Goal: Feedback & Contribution: Contribute content

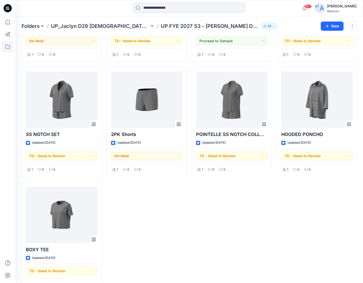
scroll to position [465, 0]
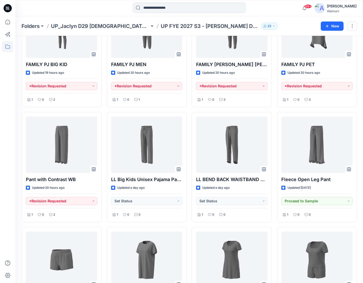
scroll to position [212, 0]
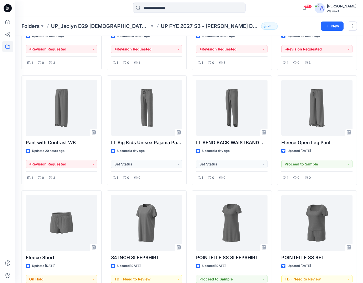
drag, startPoint x: 293, startPoint y: 12, endPoint x: 160, endPoint y: 5, distance: 132.7
click at [293, 12] on div "99+ Notifications Brianna Pinheiro shared JS723_ADM_FrontClose_PushUp in UP_FYE…" at bounding box center [188, 8] width 347 height 11
click at [7, 47] on icon at bounding box center [7, 46] width 11 height 11
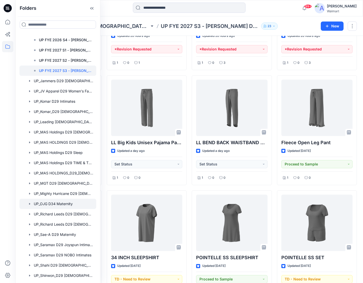
scroll to position [435, 0]
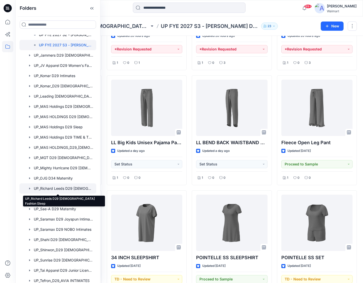
click at [61, 190] on div at bounding box center [57, 188] width 77 height 10
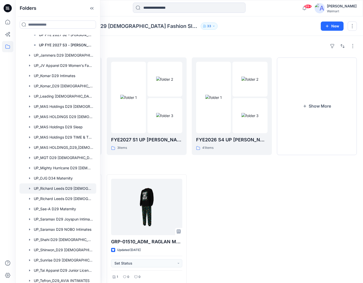
click at [258, 22] on div "Folders UP_Richard Leeds D29 Ladies Fashion Sleep 33 New" at bounding box center [188, 25] width 347 height 19
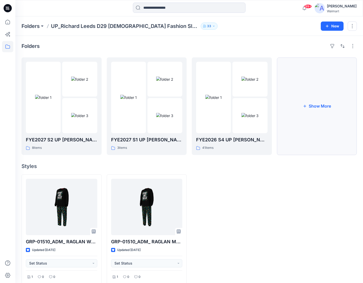
click at [320, 102] on button "Show More" at bounding box center [317, 105] width 80 height 97
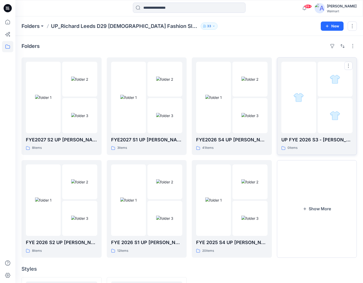
click at [305, 77] on div at bounding box center [298, 97] width 35 height 71
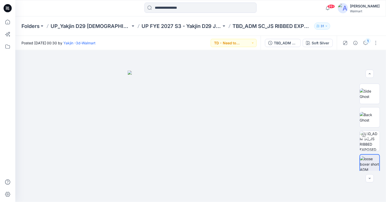
scroll to position [116, 0]
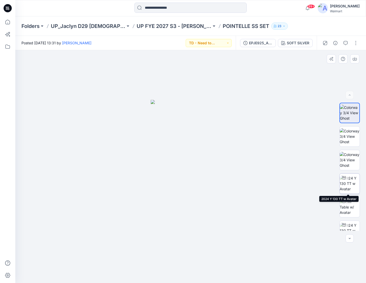
click at [351, 187] on img at bounding box center [350, 183] width 20 height 16
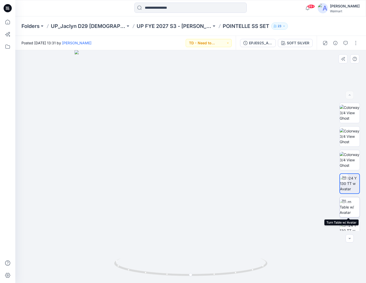
click at [356, 207] on img at bounding box center [350, 207] width 20 height 16
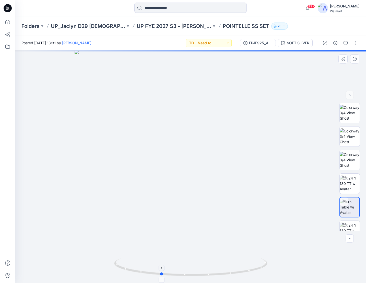
drag, startPoint x: 192, startPoint y: 275, endPoint x: 161, endPoint y: 275, distance: 30.2
click at [161, 275] on circle at bounding box center [161, 273] width 3 height 3
click at [347, 43] on icon "button" at bounding box center [346, 43] width 4 height 4
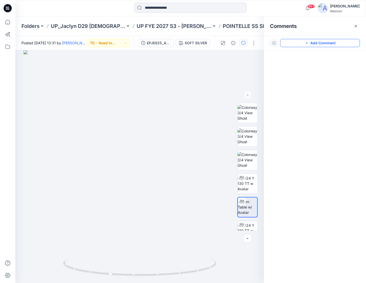
click at [340, 42] on button "Add Comment" at bounding box center [321, 43] width 80 height 8
click at [140, 153] on div "1" at bounding box center [139, 166] width 249 height 232
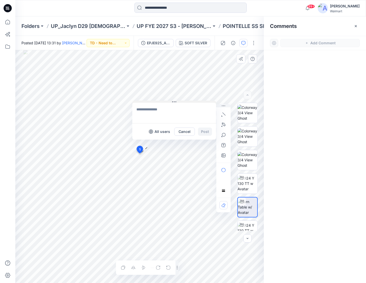
drag, startPoint x: 149, startPoint y: 157, endPoint x: 138, endPoint y: 88, distance: 69.4
click at [137, 101] on button at bounding box center [174, 102] width 84 height 3
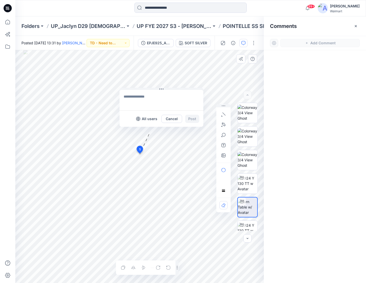
click at [144, 97] on textarea at bounding box center [162, 100] width 84 height 20
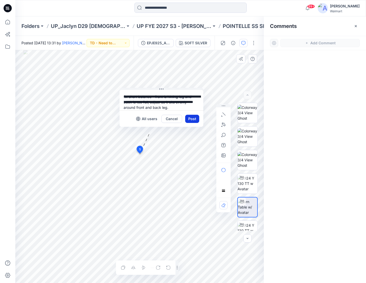
type textarea "**********"
click at [197, 117] on button "Post" at bounding box center [192, 119] width 14 height 8
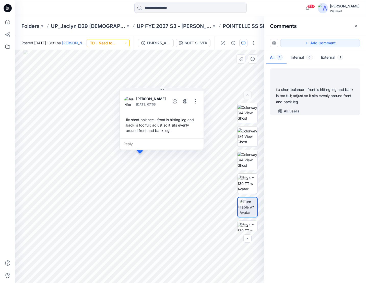
click at [119, 43] on button "TD - Need to Review" at bounding box center [108, 43] width 43 height 8
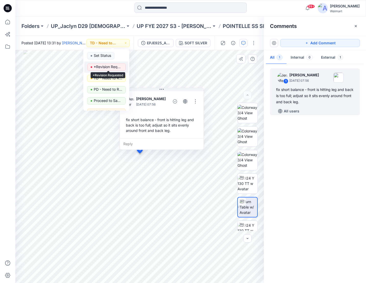
click at [114, 67] on p "*Revision Requested" at bounding box center [108, 66] width 29 height 7
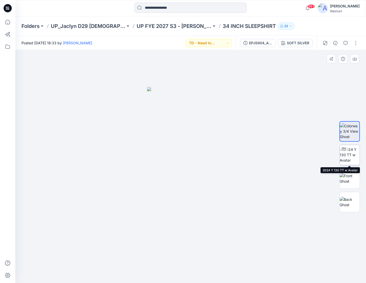
click at [349, 153] on img at bounding box center [350, 155] width 20 height 16
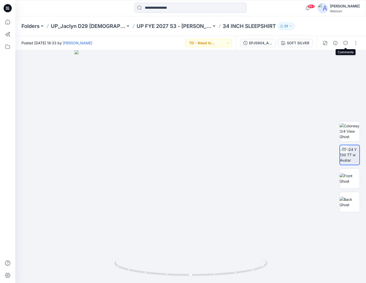
click at [347, 42] on icon "button" at bounding box center [346, 43] width 4 height 4
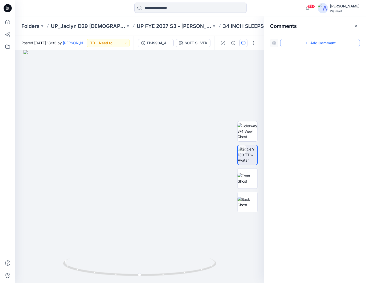
click at [345, 44] on button "Add Comment" at bounding box center [321, 43] width 80 height 8
click at [162, 227] on div "1" at bounding box center [139, 166] width 249 height 232
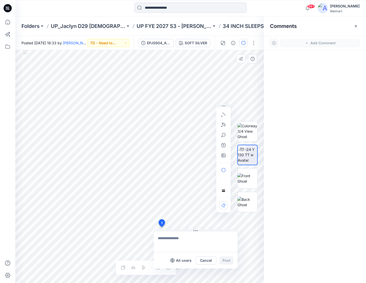
click at [176, 234] on textarea at bounding box center [196, 241] width 84 height 20
type textarea "**********"
click at [230, 259] on button "Post" at bounding box center [227, 260] width 14 height 8
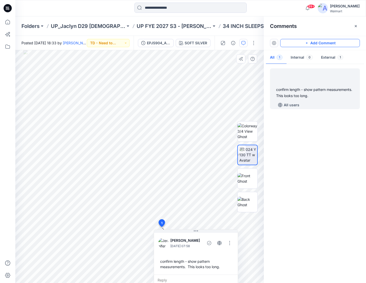
click at [352, 43] on button "Add Comment" at bounding box center [321, 43] width 80 height 8
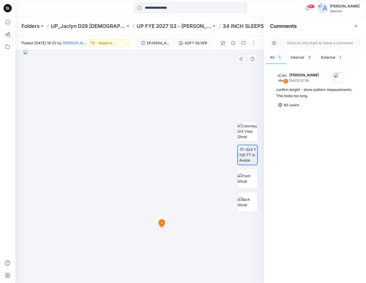
click at [111, 155] on div "2 1 Jennifer Yerkes September 26, 2025 07:58 confirm length - show pattern meas…" at bounding box center [139, 166] width 249 height 232
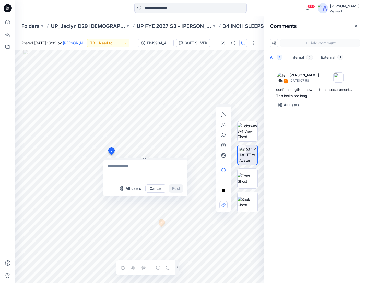
click at [120, 170] on textarea at bounding box center [146, 169] width 84 height 20
type textarea "**********"
click at [179, 189] on button "Post" at bounding box center [176, 188] width 14 height 8
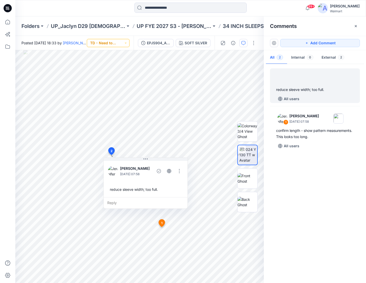
click at [122, 43] on button "TD - Need to Review" at bounding box center [108, 43] width 43 height 8
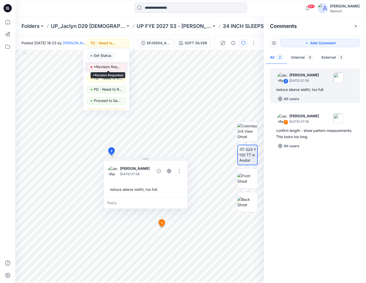
click at [121, 68] on p "*Revision Requested" at bounding box center [108, 66] width 29 height 7
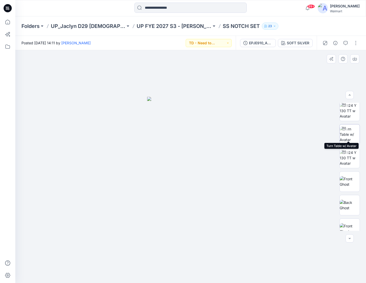
scroll to position [77, 0]
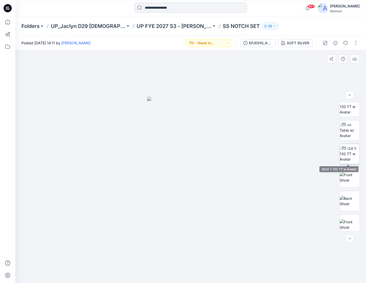
click at [349, 158] on img at bounding box center [350, 154] width 20 height 16
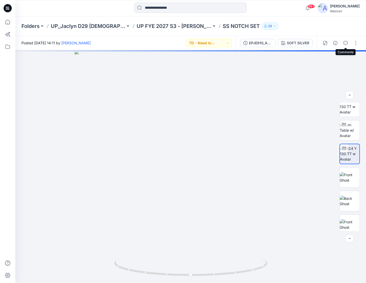
click at [344, 44] on button "button" at bounding box center [346, 43] width 8 height 8
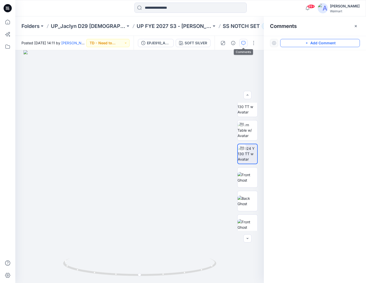
click at [337, 42] on button "Add Comment" at bounding box center [321, 43] width 80 height 8
click at [99, 126] on div "1" at bounding box center [139, 166] width 249 height 232
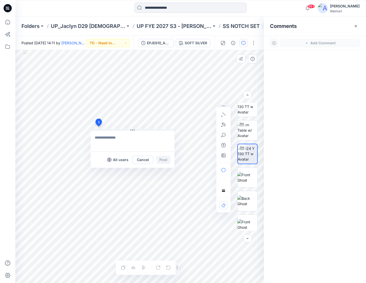
click at [108, 140] on textarea at bounding box center [133, 141] width 84 height 20
type textarea "**********"
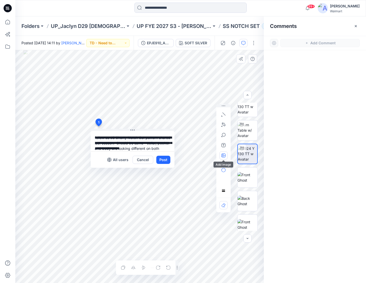
click at [225, 156] on icon "button" at bounding box center [224, 155] width 4 height 4
type input"] "**********"
click at [153, 146] on textarea "**********" at bounding box center [133, 141] width 84 height 20
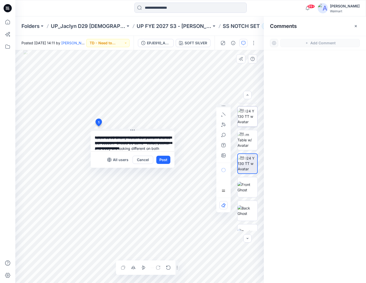
scroll to position [52, 0]
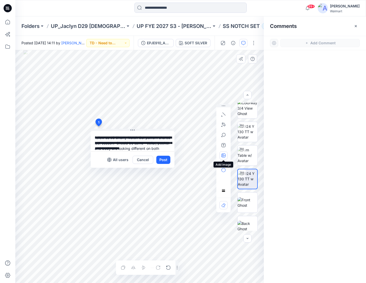
click at [225, 153] on button "button" at bounding box center [224, 155] width 8 height 8
type input"] "**********"
click at [126, 144] on textarea "**********" at bounding box center [133, 141] width 84 height 20
drag, startPoint x: 126, startPoint y: 143, endPoint x: 145, endPoint y: 136, distance: 19.9
click at [145, 136] on textarea "**********" at bounding box center [133, 141] width 84 height 20
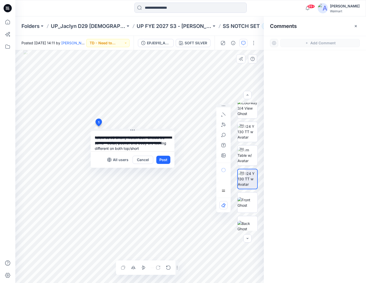
click at [157, 144] on textarea "**********" at bounding box center [133, 141] width 84 height 20
type textarea "**********"
click at [162, 158] on button "Post" at bounding box center [164, 159] width 14 height 8
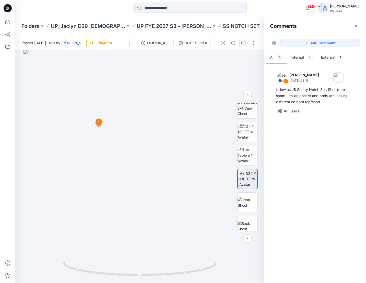
click at [119, 43] on button "TD - Need to Review" at bounding box center [107, 43] width 43 height 8
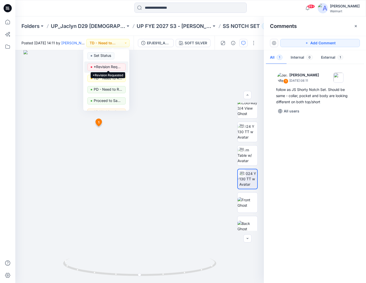
click at [118, 66] on p "*Revision Requested" at bounding box center [108, 66] width 29 height 7
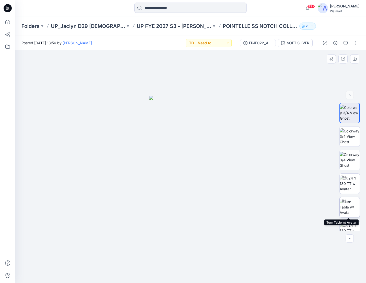
click at [352, 207] on img at bounding box center [350, 207] width 20 height 16
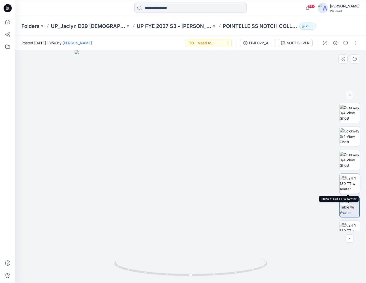
click at [355, 184] on img at bounding box center [350, 183] width 20 height 16
drag, startPoint x: 191, startPoint y: 274, endPoint x: 168, endPoint y: 273, distance: 22.5
click at [168, 273] on circle at bounding box center [169, 273] width 3 height 3
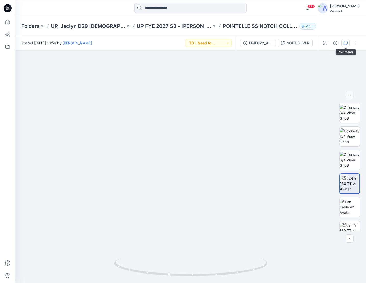
click at [346, 42] on icon "button" at bounding box center [346, 43] width 4 height 4
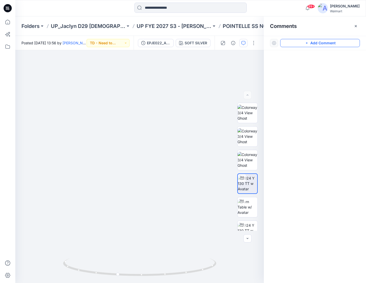
click at [347, 43] on button "Add Comment" at bounding box center [321, 43] width 80 height 8
click at [163, 218] on div "1" at bounding box center [139, 166] width 249 height 232
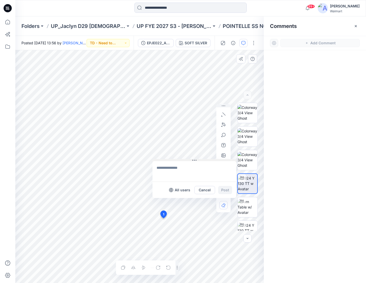
drag, startPoint x: 169, startPoint y: 221, endPoint x: 169, endPoint y: 113, distance: 108.9
click at [169, 159] on button at bounding box center [195, 160] width 84 height 3
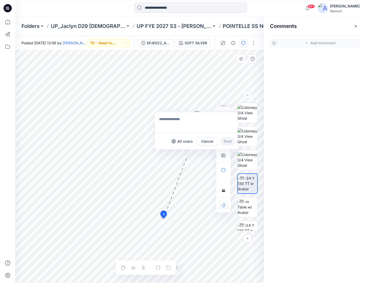
click at [178, 128] on textarea at bounding box center [197, 122] width 84 height 20
type textarea "**********"
click at [222, 142] on button "Post" at bounding box center [228, 141] width 14 height 8
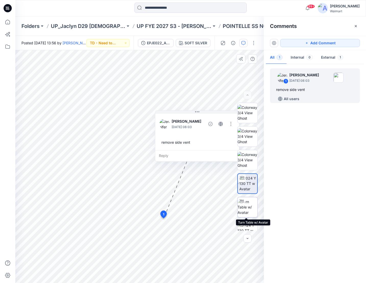
click at [249, 209] on img at bounding box center [248, 207] width 20 height 16
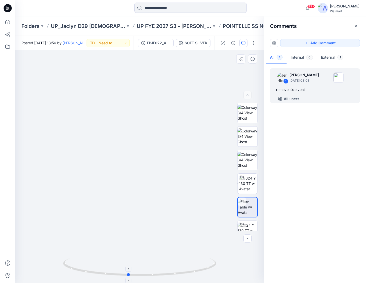
drag, startPoint x: 141, startPoint y: 275, endPoint x: 126, endPoint y: 275, distance: 14.3
click at [127, 275] on circle at bounding box center [128, 274] width 3 height 3
click at [348, 42] on button "Add Comment" at bounding box center [321, 43] width 80 height 8
click at [176, 204] on div "2" at bounding box center [139, 166] width 249 height 232
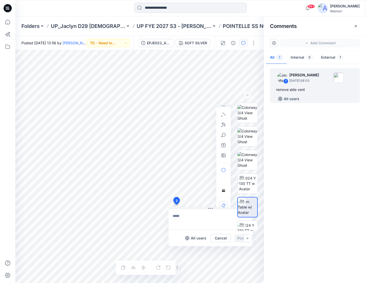
click at [188, 215] on textarea at bounding box center [211, 219] width 84 height 20
type textarea "**********"
click at [238, 240] on button "Post" at bounding box center [242, 238] width 14 height 8
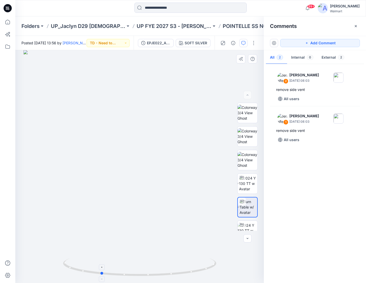
drag, startPoint x: 140, startPoint y: 274, endPoint x: 101, endPoint y: 271, distance: 39.2
click at [101, 271] on icon at bounding box center [140, 267] width 155 height 19
drag, startPoint x: 103, startPoint y: 273, endPoint x: 162, endPoint y: 277, distance: 58.9
click at [162, 277] on icon at bounding box center [140, 267] width 155 height 19
click at [327, 42] on button "Add Comment" at bounding box center [321, 43] width 80 height 8
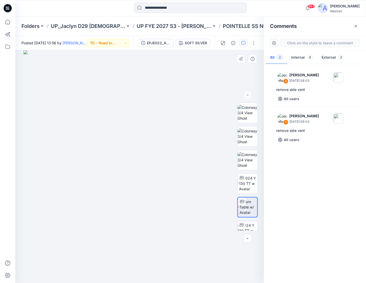
click at [158, 167] on div "3" at bounding box center [139, 166] width 249 height 232
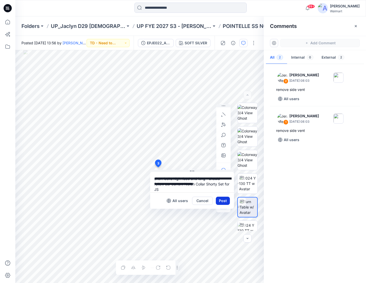
type textarea "**********"
click at [225, 199] on button "Post" at bounding box center [223, 200] width 14 height 8
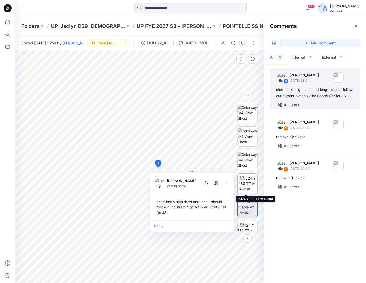
click at [248, 182] on img at bounding box center [248, 183] width 18 height 16
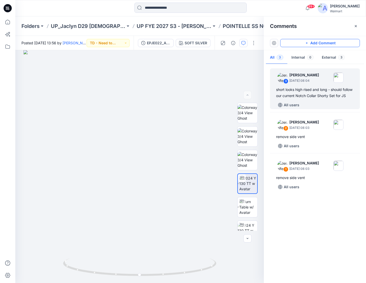
click at [338, 41] on button "Add Comment" at bounding box center [321, 43] width 80 height 8
click at [109, 151] on div "4" at bounding box center [139, 166] width 249 height 232
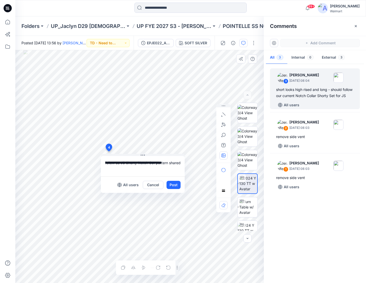
type textarea "**********"
click at [224, 157] on icon "button" at bounding box center [224, 155] width 4 height 4
type input"] "**********"
click at [130, 170] on textarea "**********" at bounding box center [143, 166] width 84 height 20
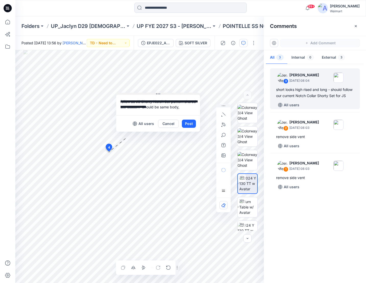
drag, startPoint x: 151, startPoint y: 154, endPoint x: 166, endPoint y: 93, distance: 63.0
click at [166, 93] on button at bounding box center [158, 94] width 84 height 3
click at [196, 108] on textarea "**********" at bounding box center [158, 105] width 84 height 20
type textarea "**********"
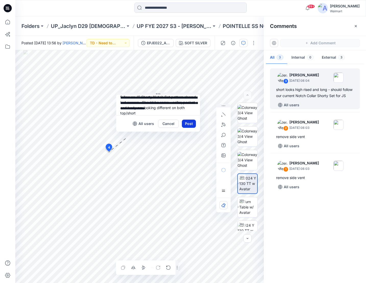
click at [188, 123] on button "Post" at bounding box center [189, 123] width 14 height 8
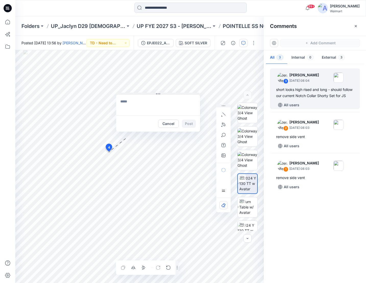
scroll to position [0, 0]
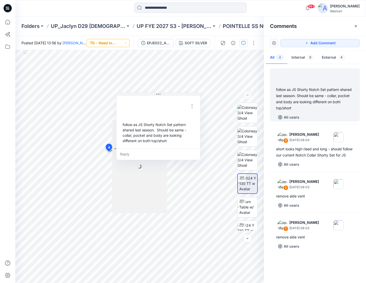
click at [125, 45] on button "TD - Need to Review" at bounding box center [108, 43] width 43 height 8
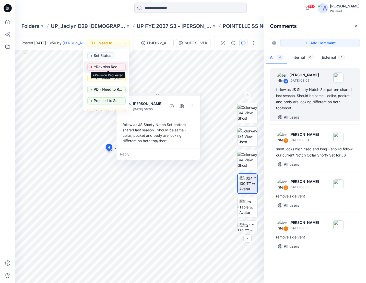
click at [113, 65] on p "*Revision Requested" at bounding box center [108, 66] width 29 height 7
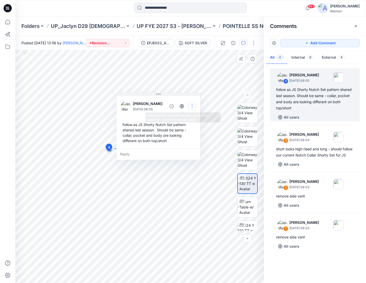
click at [193, 105] on button "button" at bounding box center [192, 106] width 8 height 8
click at [197, 118] on p "Edit comment" at bounding box center [194, 117] width 23 height 5
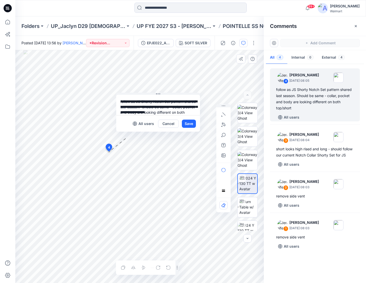
click at [88, 87] on div "**********" at bounding box center [139, 166] width 249 height 232
click at [163, 125] on button "Cancel" at bounding box center [168, 123] width 21 height 8
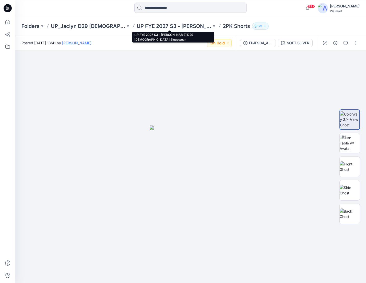
click at [194, 24] on p "UP FYE 2027 S3 - [PERSON_NAME] D29 [DEMOGRAPHIC_DATA] Sleepwear" at bounding box center [174, 26] width 75 height 7
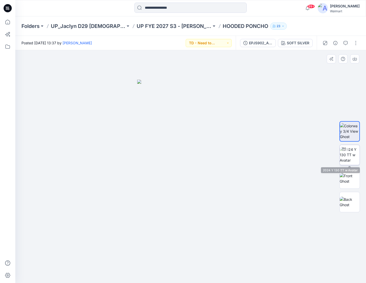
click at [355, 151] on img at bounding box center [350, 155] width 20 height 16
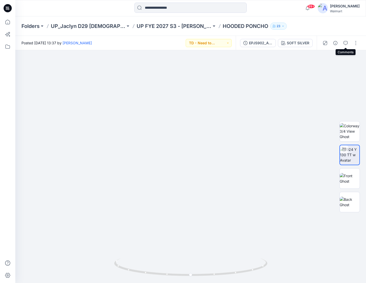
drag, startPoint x: 344, startPoint y: 43, endPoint x: 333, endPoint y: 58, distance: 18.2
click at [344, 43] on button "button" at bounding box center [346, 43] width 8 height 8
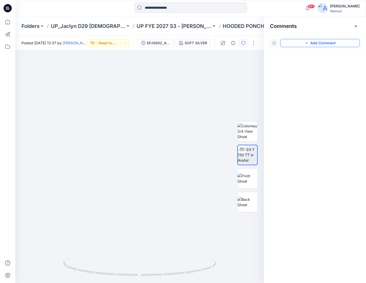
click at [342, 45] on button "Add Comment" at bounding box center [321, 43] width 80 height 8
click at [172, 247] on div "1" at bounding box center [139, 166] width 249 height 232
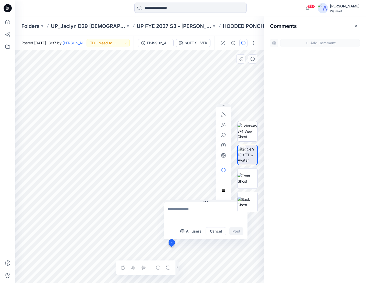
click at [177, 212] on textarea at bounding box center [206, 212] width 84 height 20
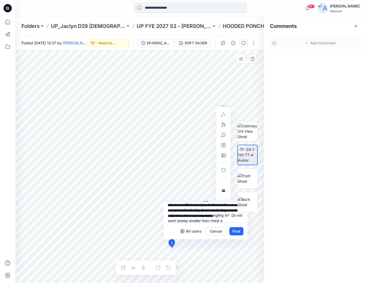
scroll to position [10, 0]
type textarea "**********"
click at [237, 233] on button "Post" at bounding box center [237, 231] width 14 height 8
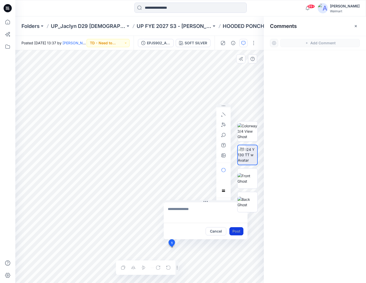
scroll to position [0, 0]
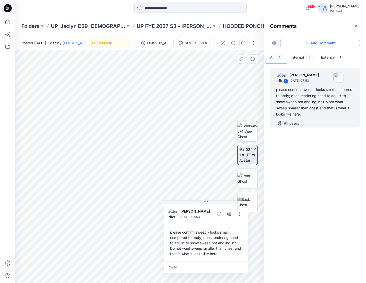
drag, startPoint x: 328, startPoint y: 42, endPoint x: 237, endPoint y: 66, distance: 94.7
click at [328, 42] on button "Add Comment" at bounding box center [321, 43] width 80 height 8
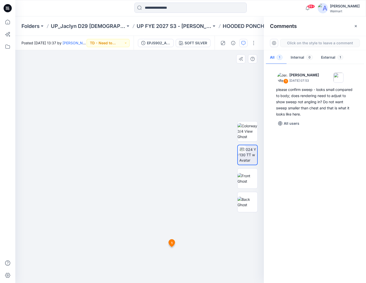
click at [119, 120] on div "2 1 Jennifer Yerkes September 26, 2025 07:53 please confirm sweep - looks small…" at bounding box center [139, 166] width 249 height 232
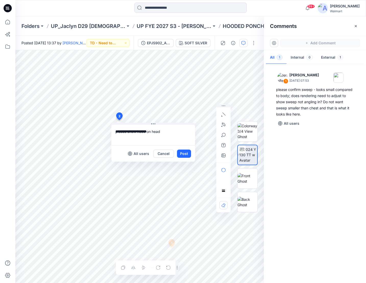
drag, startPoint x: 147, startPoint y: 133, endPoint x: 218, endPoint y: 122, distance: 71.7
click at [148, 133] on textarea "**********" at bounding box center [154, 135] width 84 height 20
type textarea "**********"
click at [183, 151] on button "Post" at bounding box center [184, 153] width 14 height 8
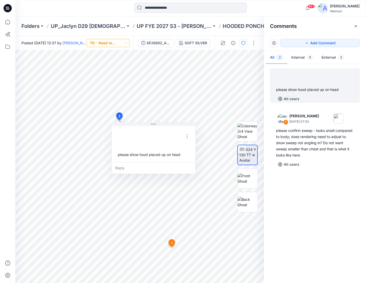
click at [117, 41] on button "TD - Need to Review" at bounding box center [108, 43] width 43 height 8
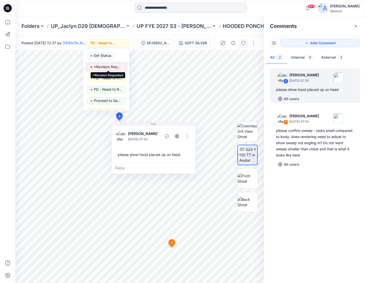
click at [118, 65] on p "*Revision Requested" at bounding box center [108, 66] width 29 height 7
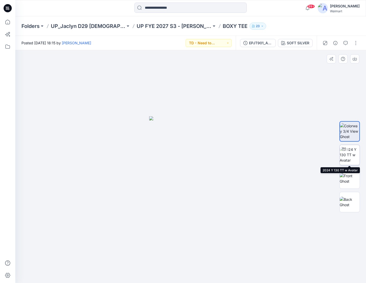
click at [350, 157] on img at bounding box center [350, 155] width 20 height 16
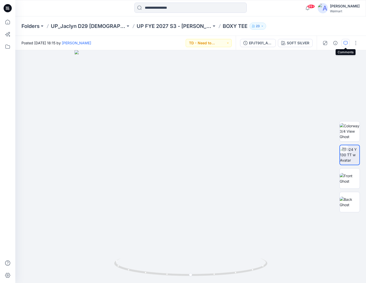
drag, startPoint x: 347, startPoint y: 43, endPoint x: 255, endPoint y: 124, distance: 122.1
click at [347, 43] on icon "button" at bounding box center [346, 42] width 2 height 0
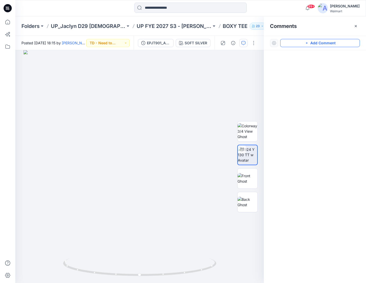
click at [338, 44] on button "Add Comment" at bounding box center [321, 43] width 80 height 8
click at [167, 156] on div "1" at bounding box center [139, 166] width 249 height 232
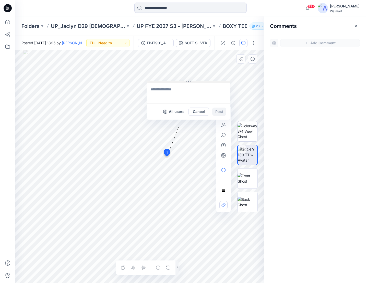
drag, startPoint x: 177, startPoint y: 160, endPoint x: 162, endPoint y: 81, distance: 80.7
click at [162, 81] on button at bounding box center [189, 82] width 84 height 3
click at [168, 90] on textarea at bounding box center [186, 92] width 84 height 20
type textarea "**********"
click at [216, 110] on button "Post" at bounding box center [217, 110] width 14 height 8
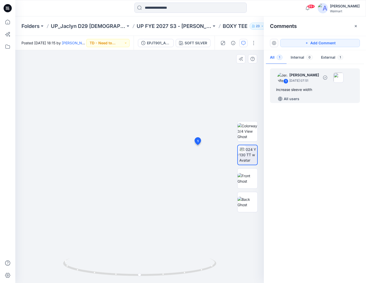
click at [315, 84] on div "1 Jennifer Yerkes September 26, 2025 07:51" at bounding box center [308, 77] width 71 height 14
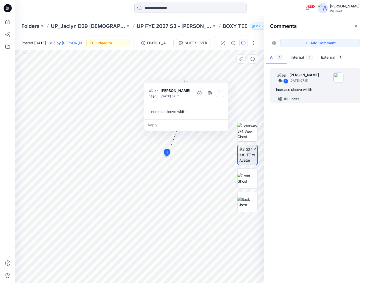
click at [223, 91] on button "button" at bounding box center [220, 93] width 8 height 8
click at [225, 106] on p "Edit comment" at bounding box center [222, 104] width 23 height 5
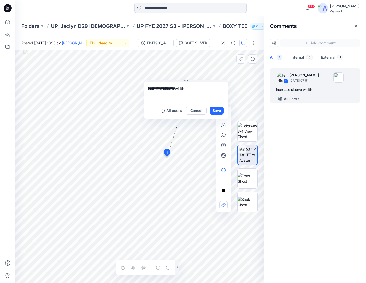
drag, startPoint x: 196, startPoint y: 91, endPoint x: 191, endPoint y: 89, distance: 6.0
click at [195, 91] on textarea "**********" at bounding box center [186, 92] width 84 height 20
type textarea "**********"
click at [213, 110] on button "Save" at bounding box center [217, 110] width 14 height 8
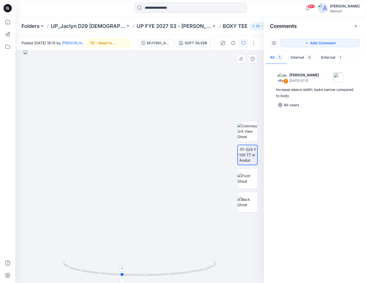
drag, startPoint x: 140, startPoint y: 274, endPoint x: 121, endPoint y: 274, distance: 18.2
click at [121, 274] on circle at bounding box center [122, 274] width 3 height 3
click at [345, 43] on button "Add Comment" at bounding box center [321, 43] width 80 height 8
click at [166, 210] on div "2" at bounding box center [139, 166] width 249 height 232
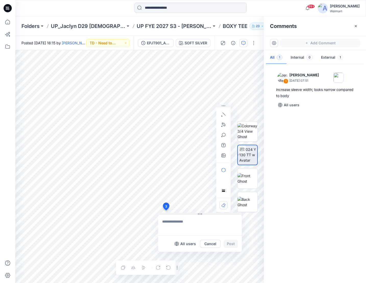
click at [173, 223] on textarea at bounding box center [200, 225] width 84 height 20
type textarea "**********"
click at [234, 247] on button "Post" at bounding box center [231, 243] width 14 height 8
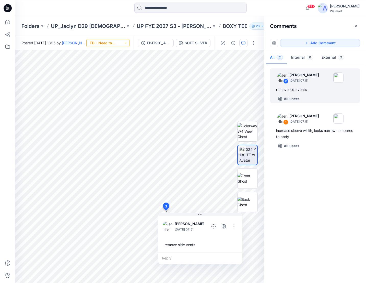
click at [124, 43] on button "TD - Need to Review" at bounding box center [107, 43] width 43 height 8
click at [115, 68] on p "*Revision Requested" at bounding box center [108, 66] width 29 height 7
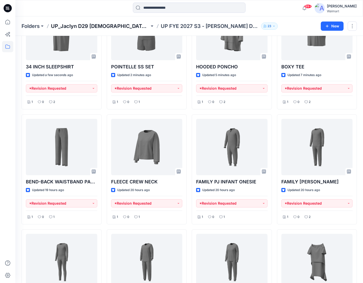
scroll to position [11, 0]
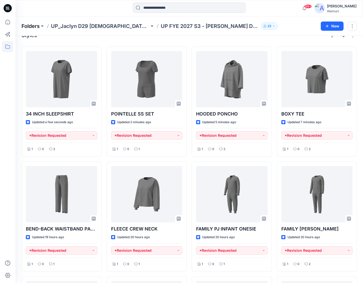
click at [35, 27] on p "Folders" at bounding box center [30, 26] width 18 height 7
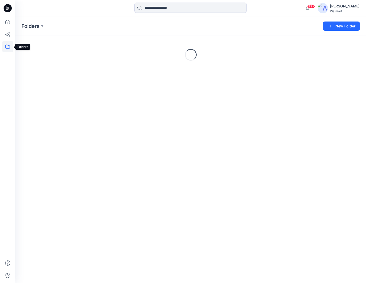
click at [7, 42] on icon at bounding box center [7, 46] width 11 height 11
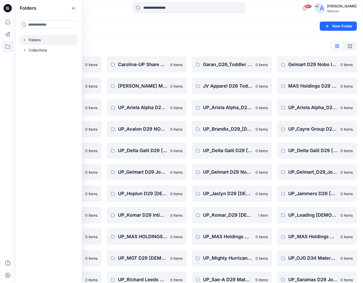
click at [231, 28] on div "Folders" at bounding box center [168, 26] width 295 height 7
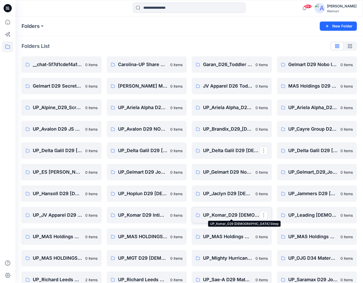
click at [230, 216] on p "UP_Komar_D29 Ladies Sleep" at bounding box center [231, 214] width 57 height 7
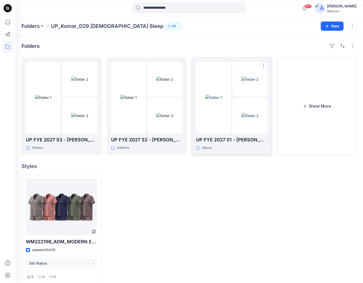
click at [221, 100] on img at bounding box center [213, 97] width 16 height 5
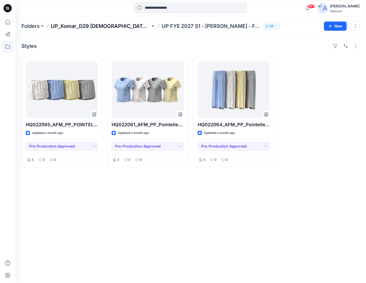
click at [88, 26] on p "UP_Komar_D29 Ladies Sleep" at bounding box center [101, 26] width 100 height 7
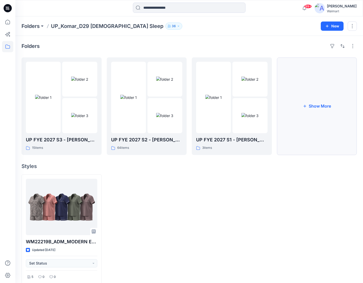
click at [310, 109] on button "Show More" at bounding box center [317, 105] width 80 height 97
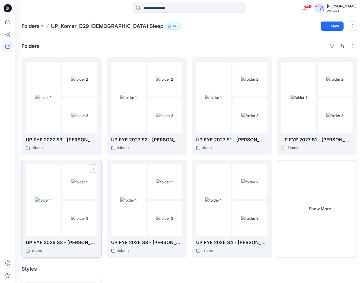
click at [51, 203] on img at bounding box center [43, 199] width 16 height 5
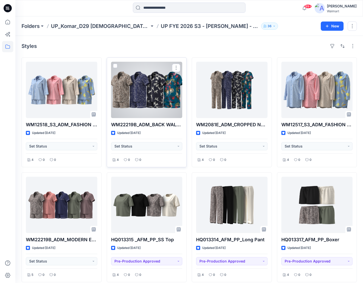
click at [144, 99] on div at bounding box center [146, 90] width 71 height 56
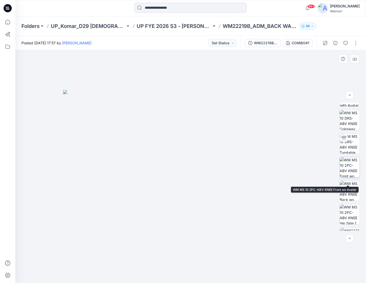
scroll to position [128, 0]
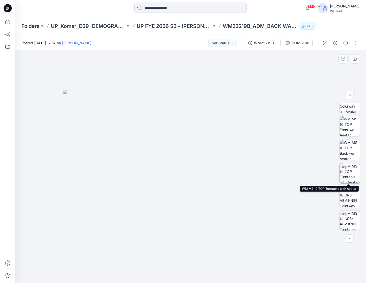
click at [352, 173] on img at bounding box center [350, 173] width 20 height 20
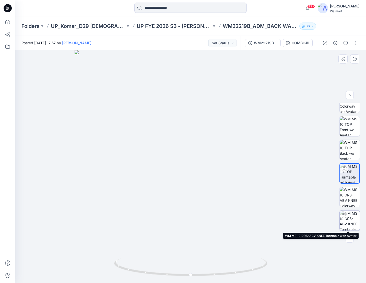
click at [354, 219] on img at bounding box center [350, 220] width 20 height 20
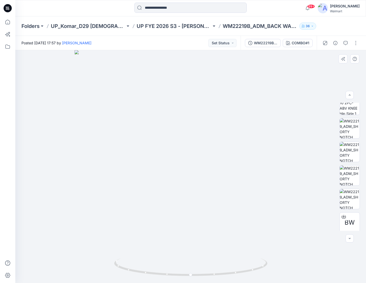
scroll to position [340, 0]
click at [347, 219] on img at bounding box center [350, 220] width 20 height 11
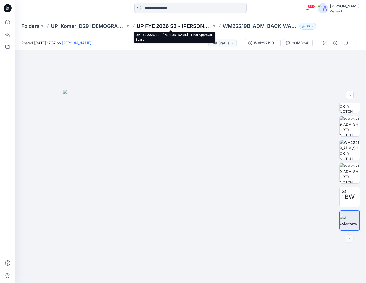
click at [168, 23] on p "UP FYE 2026 S3 - [PERSON_NAME] - Final Approval Board" at bounding box center [174, 26] width 75 height 7
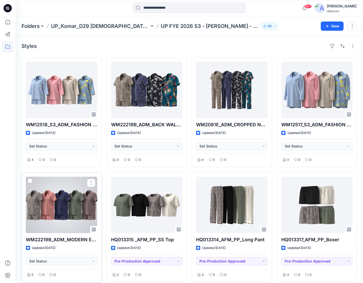
click at [68, 207] on div at bounding box center [61, 204] width 71 height 56
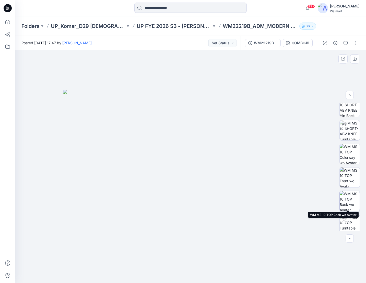
scroll to position [102, 0]
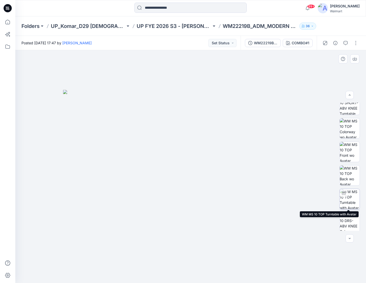
click at [353, 198] on img at bounding box center [350, 199] width 20 height 20
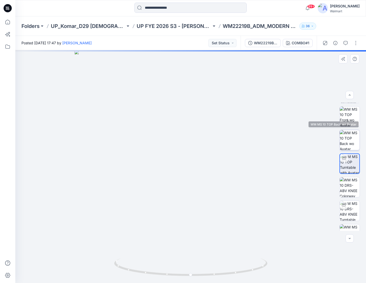
scroll to position [230, 0]
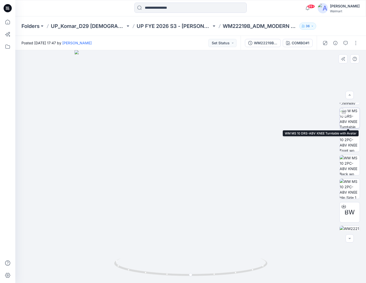
click at [351, 121] on img at bounding box center [350, 118] width 20 height 20
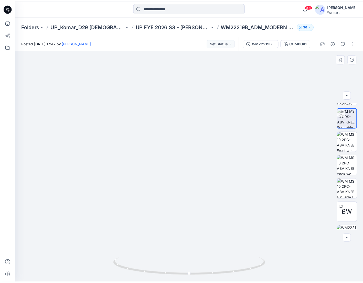
scroll to position [340, 0]
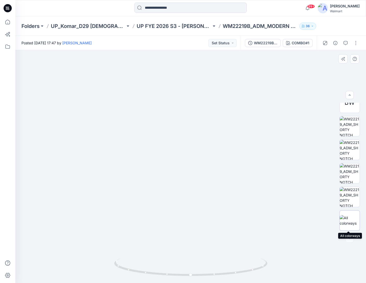
click at [353, 223] on img at bounding box center [350, 220] width 20 height 11
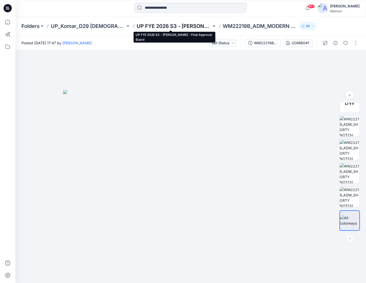
click at [179, 27] on p "UP FYE 2026 S3 - Komar - Final Approval Board" at bounding box center [174, 26] width 75 height 7
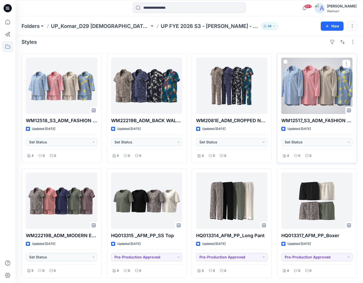
scroll to position [5, 0]
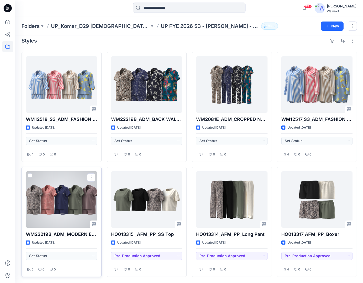
click at [50, 196] on div at bounding box center [61, 199] width 71 height 56
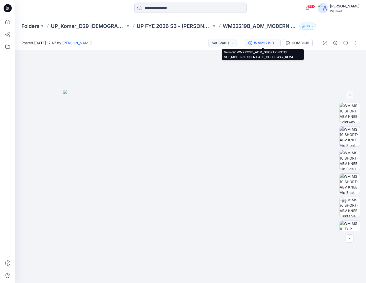
click at [260, 43] on div "WM22219B_ADM_SHORTY NOTCH SET_MODERN ESSENTIALS_COLORWAY_REV4" at bounding box center [266, 43] width 24 height 6
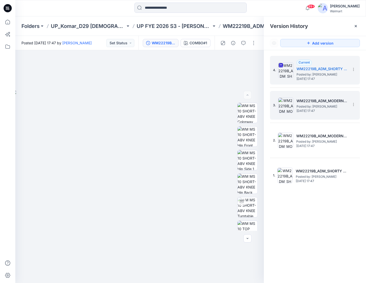
click at [317, 115] on div "3. WM22219B_ADM_MODERN ESSENTIALS SHORTY NOTCH SET_MODERN ESSENTIALS_COLORWAY_R…" at bounding box center [311, 105] width 77 height 25
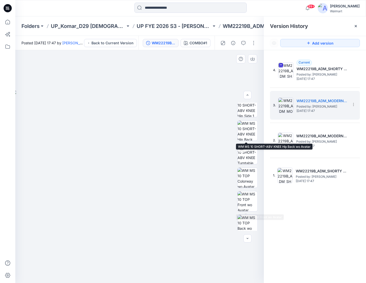
scroll to position [77, 0]
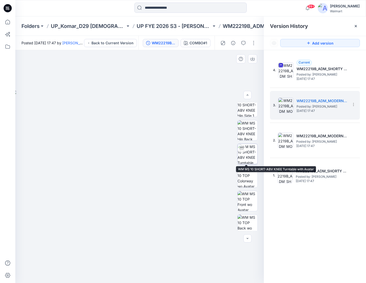
click at [251, 157] on img at bounding box center [248, 154] width 20 height 20
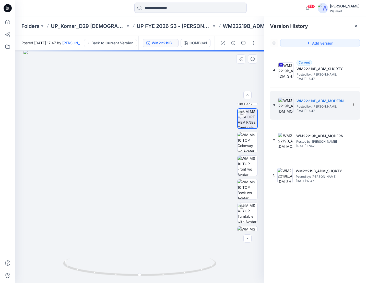
scroll to position [128, 0]
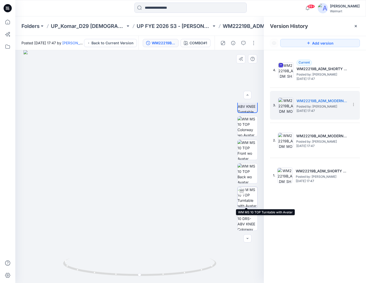
click at [251, 195] on img at bounding box center [248, 197] width 20 height 20
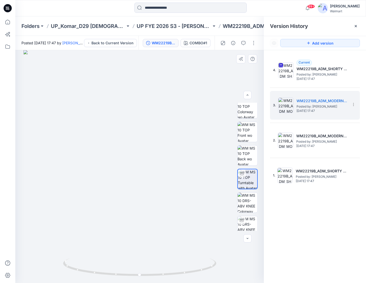
scroll to position [153, 0]
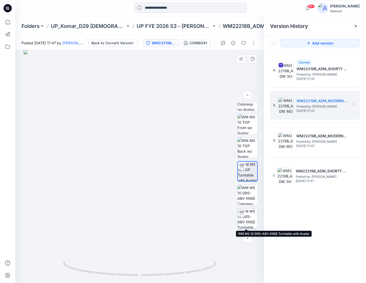
click at [251, 221] on img at bounding box center [248, 218] width 20 height 20
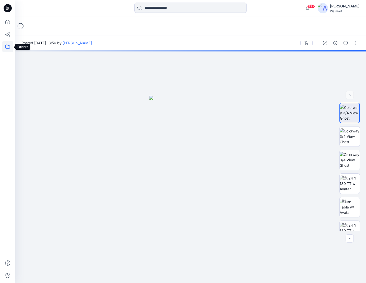
click at [8, 44] on icon at bounding box center [7, 46] width 11 height 11
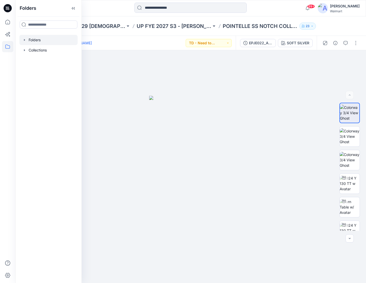
click at [39, 39] on div at bounding box center [48, 40] width 58 height 10
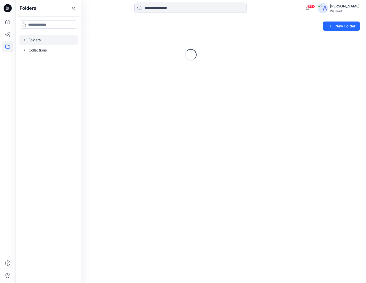
click at [24, 40] on icon "button" at bounding box center [25, 40] width 4 height 4
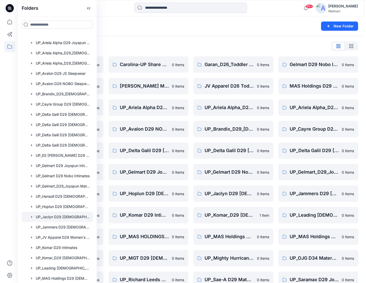
scroll to position [102, 0]
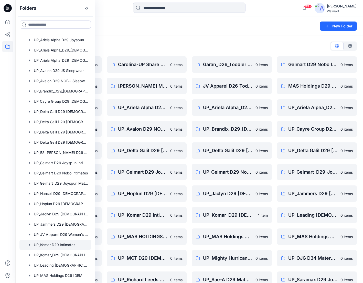
click at [53, 245] on div at bounding box center [55, 244] width 72 height 10
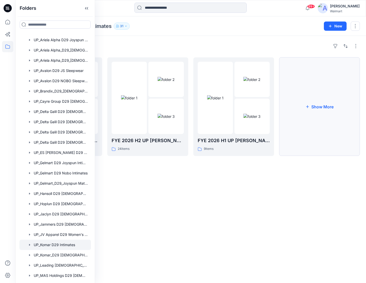
click at [311, 109] on button "Show More" at bounding box center [320, 106] width 81 height 98
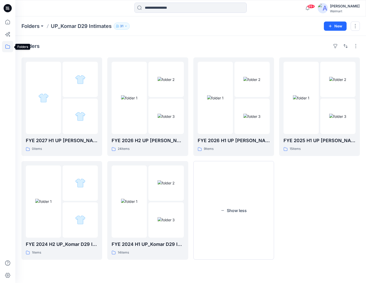
click at [7, 45] on icon at bounding box center [7, 46] width 11 height 11
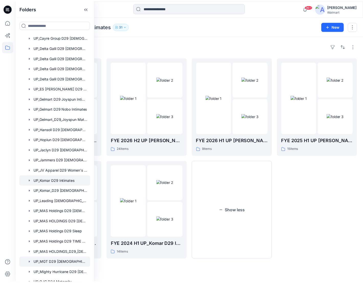
scroll to position [179, 0]
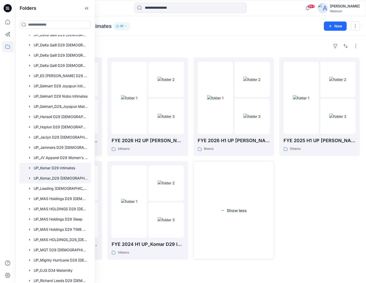
click at [74, 180] on div at bounding box center [55, 178] width 72 height 10
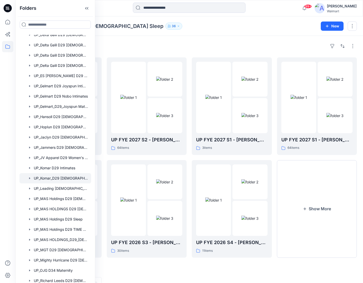
click at [253, 27] on div "Folders UP_Komar_D29 [DEMOGRAPHIC_DATA] Sleep 36" at bounding box center [168, 26] width 295 height 7
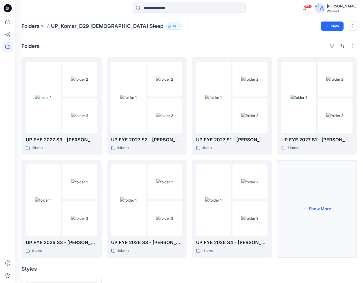
click at [316, 205] on button "Show More" at bounding box center [317, 208] width 80 height 97
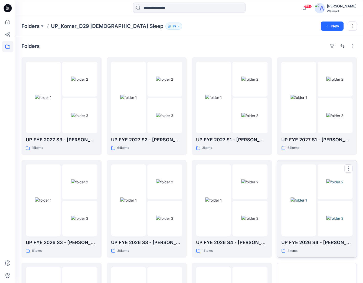
scroll to position [26, 0]
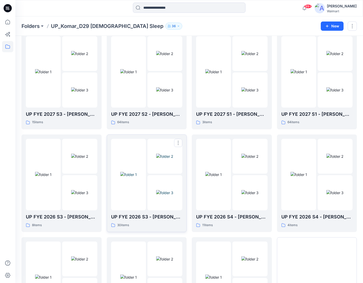
click at [135, 177] on img at bounding box center [128, 174] width 16 height 5
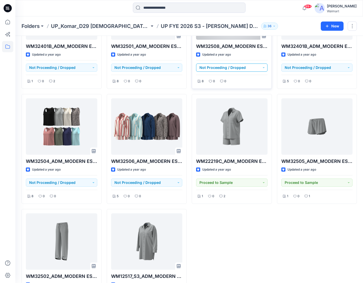
scroll to position [662, 0]
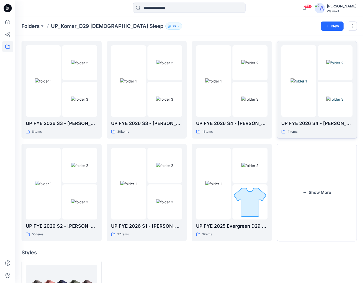
scroll to position [128, 0]
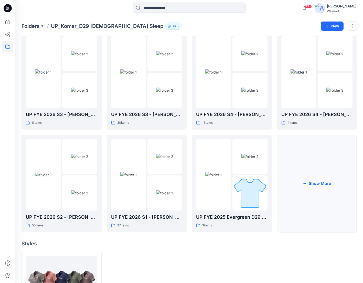
click at [316, 182] on button "Show More" at bounding box center [317, 183] width 80 height 97
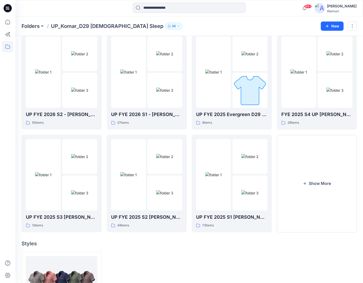
scroll to position [230, 0]
click at [51, 75] on img at bounding box center [43, 72] width 16 height 5
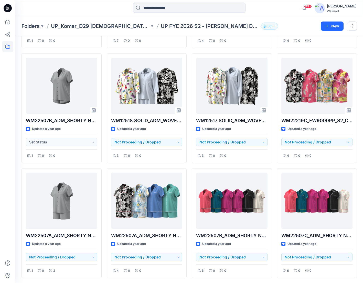
scroll to position [128, 0]
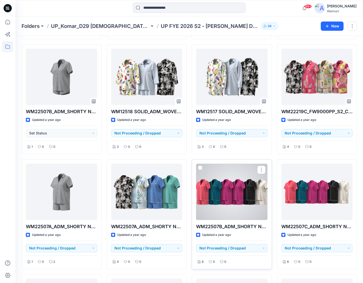
click at [229, 190] on div at bounding box center [231, 191] width 71 height 56
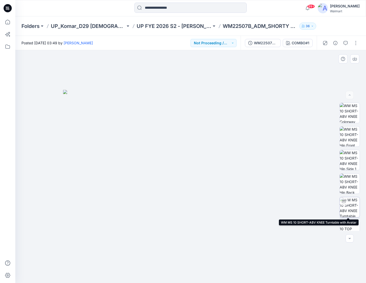
click at [349, 207] on img at bounding box center [350, 207] width 20 height 20
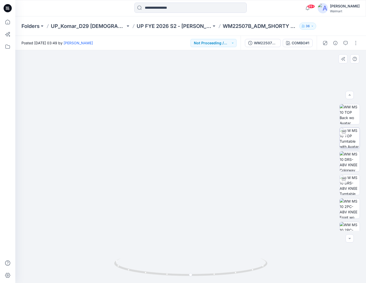
scroll to position [161, 0]
click at [344, 137] on div at bounding box center [344, 134] width 8 height 8
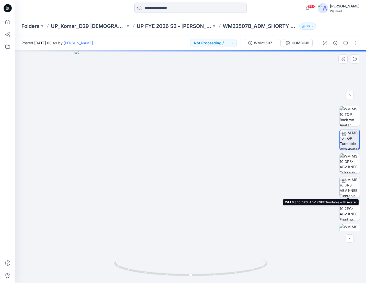
click at [353, 187] on img at bounding box center [350, 187] width 20 height 20
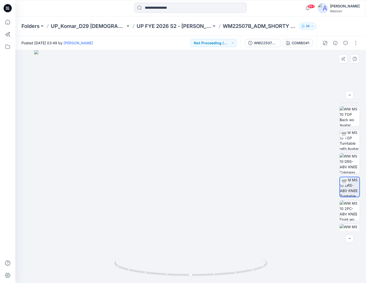
drag, startPoint x: 211, startPoint y: 116, endPoint x: 212, endPoint y: 162, distance: 46.1
click at [212, 162] on img at bounding box center [190, 166] width 313 height 232
drag, startPoint x: 192, startPoint y: 275, endPoint x: 166, endPoint y: 277, distance: 26.1
click at [166, 277] on icon at bounding box center [191, 267] width 155 height 19
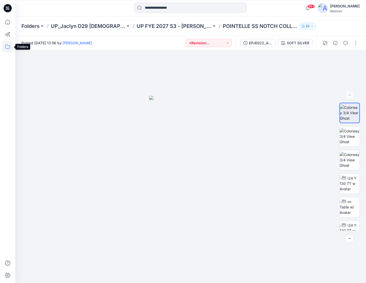
click at [10, 46] on icon at bounding box center [7, 46] width 11 height 11
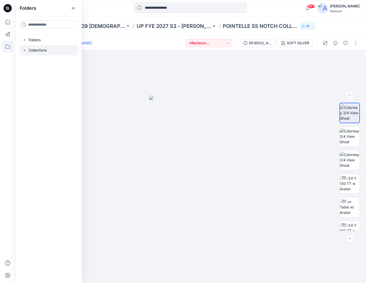
click at [19, 50] on div "Folders Folders Collections" at bounding box center [48, 141] width 66 height 283
drag, startPoint x: 19, startPoint y: 50, endPoint x: 26, endPoint y: 50, distance: 6.1
click at [26, 50] on icon "button" at bounding box center [25, 50] width 4 height 4
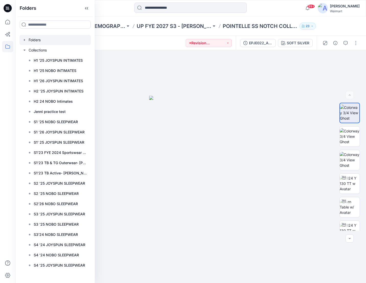
click at [26, 41] on icon "button" at bounding box center [25, 40] width 4 height 4
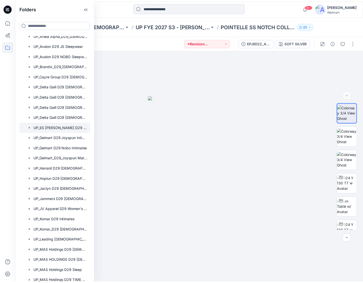
scroll to position [128, 0]
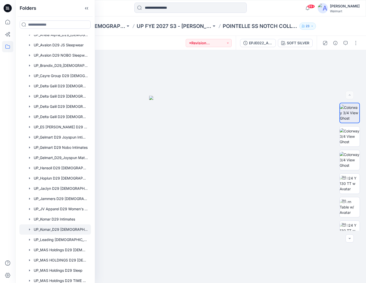
click at [65, 229] on div at bounding box center [55, 229] width 72 height 10
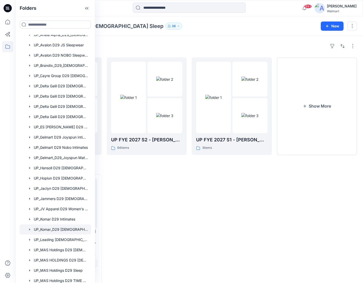
click at [236, 211] on div at bounding box center [232, 229] width 80 height 110
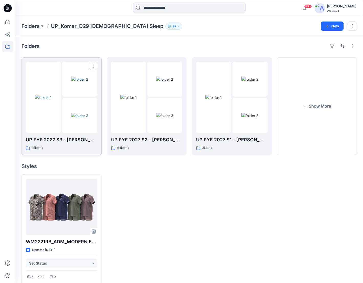
click at [51, 98] on img at bounding box center [43, 97] width 16 height 5
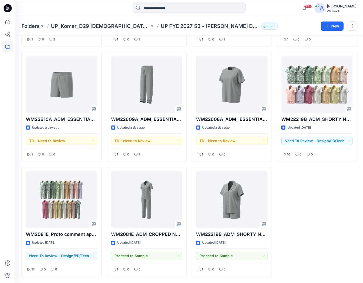
scroll to position [158, 0]
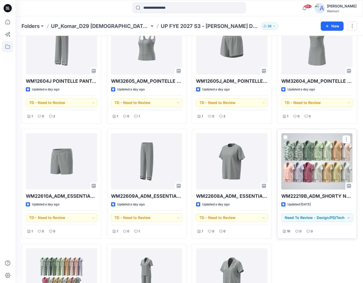
click at [322, 157] on div at bounding box center [316, 161] width 71 height 56
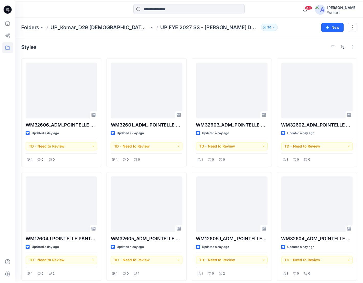
scroll to position [158, 0]
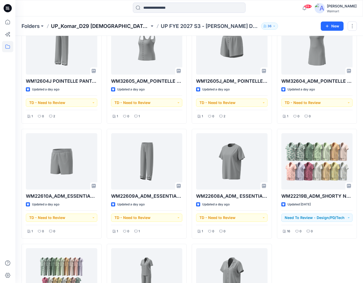
click at [97, 27] on p "UP_Komar_D29 Ladies Sleep" at bounding box center [100, 26] width 98 height 7
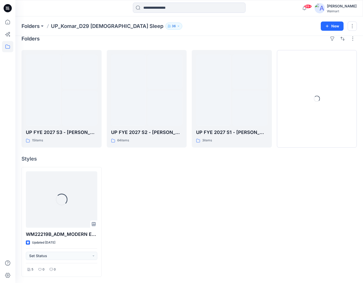
scroll to position [7, 0]
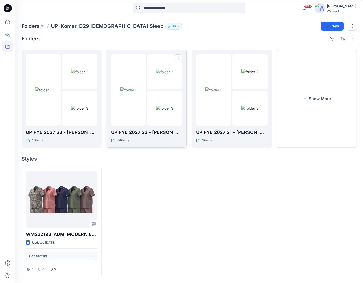
click at [123, 93] on img at bounding box center [128, 89] width 16 height 5
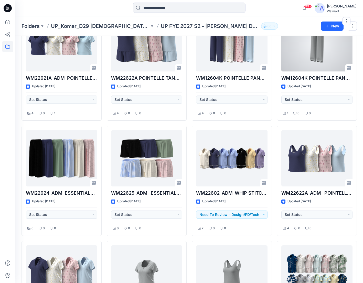
scroll to position [394, 0]
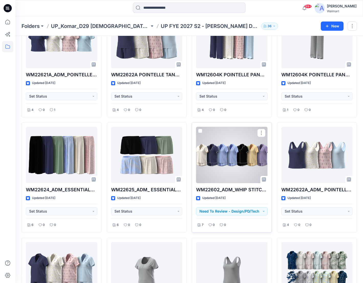
click at [246, 166] on div at bounding box center [231, 155] width 71 height 56
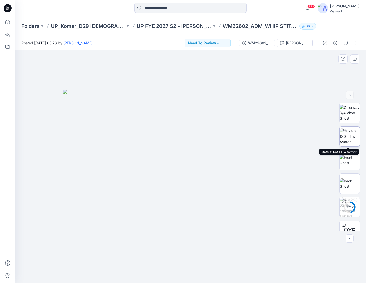
click at [350, 136] on img at bounding box center [350, 136] width 20 height 16
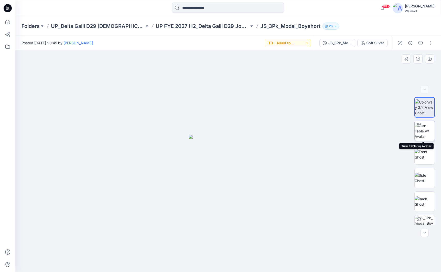
click at [426, 132] on img at bounding box center [424, 131] width 20 height 16
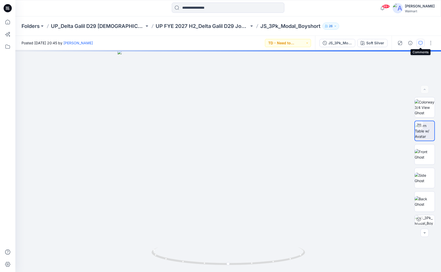
click at [420, 47] on button "button" at bounding box center [420, 43] width 8 height 8
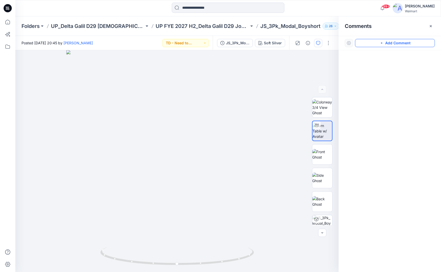
click at [412, 42] on button "Add Comment" at bounding box center [395, 43] width 80 height 8
click at [396, 31] on div "Comments" at bounding box center [389, 25] width 102 height 19
click at [212, 173] on div "1" at bounding box center [176, 160] width 323 height 221
drag, startPoint x: 177, startPoint y: 264, endPoint x: 144, endPoint y: 258, distance: 33.5
click at [144, 203] on icon at bounding box center [177, 256] width 155 height 19
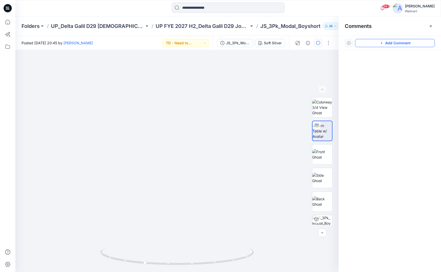
click at [398, 42] on button "Add Comment" at bounding box center [395, 43] width 80 height 8
click at [151, 141] on div "1" at bounding box center [176, 160] width 323 height 221
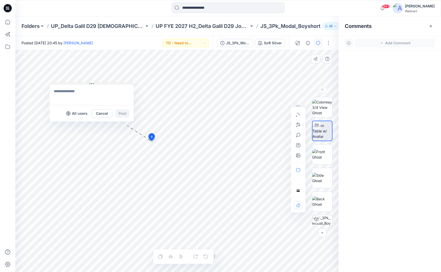
drag, startPoint x: 156, startPoint y: 145, endPoint x: 58, endPoint y: 78, distance: 118.3
click at [58, 82] on button at bounding box center [92, 83] width 84 height 3
click at [75, 86] on textarea at bounding box center [88, 88] width 84 height 20
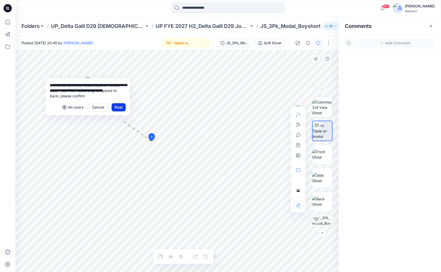
type textarea "**********"
click at [119, 111] on button "Post" at bounding box center [119, 107] width 14 height 8
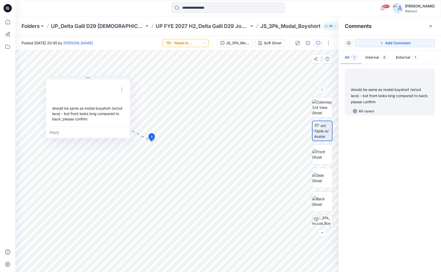
click at [200, 43] on button "TD - Need to Review" at bounding box center [185, 43] width 46 height 8
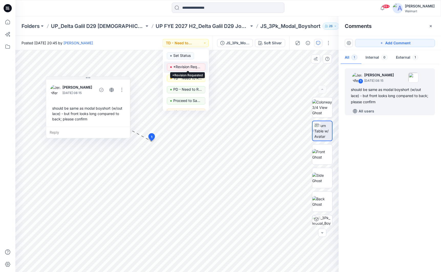
click at [192, 66] on p "*Revision Requested" at bounding box center [187, 66] width 29 height 7
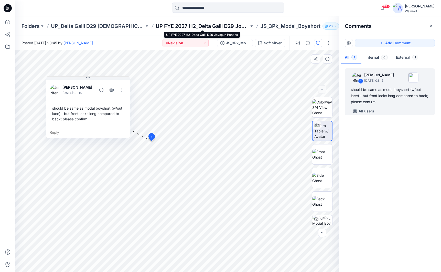
click at [222, 24] on p "UP FYE 2027 H2_Delta Galil D29 Joyspun Panties" at bounding box center [201, 26] width 93 height 7
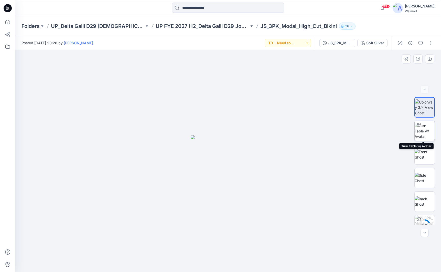
click at [426, 133] on img at bounding box center [424, 131] width 20 height 16
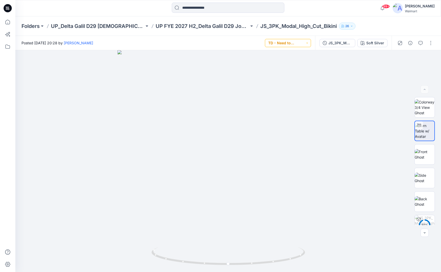
click at [299, 44] on button "TD - Need to Review" at bounding box center [288, 43] width 46 height 8
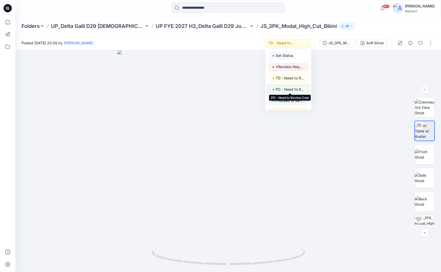
click at [295, 91] on p "PD - Need to Review Cost" at bounding box center [289, 89] width 29 height 7
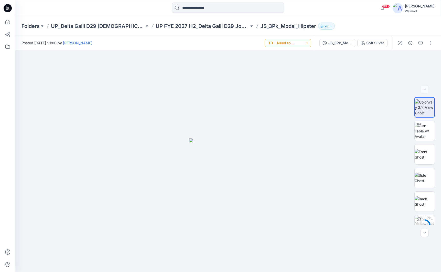
click at [305, 43] on button "TD - Need to Review" at bounding box center [288, 43] width 46 height 8
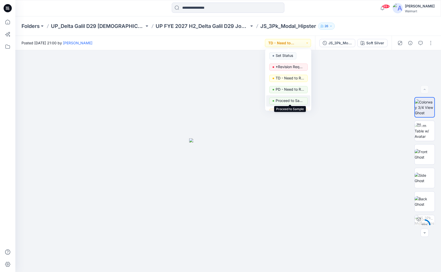
click at [294, 100] on p "Proceed to Sample" at bounding box center [289, 100] width 29 height 7
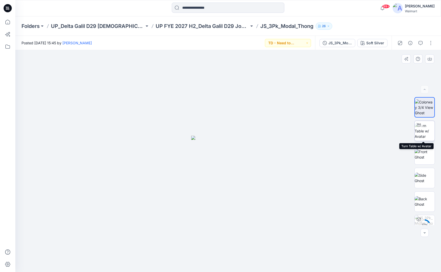
click at [422, 133] on img at bounding box center [424, 131] width 20 height 16
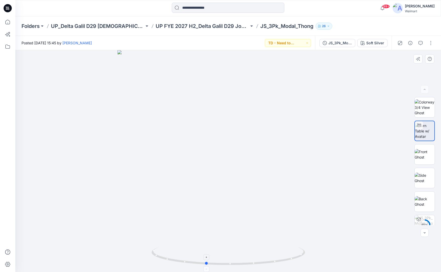
drag, startPoint x: 228, startPoint y: 264, endPoint x: 186, endPoint y: 255, distance: 43.1
click at [187, 255] on icon at bounding box center [228, 256] width 155 height 19
click at [300, 43] on button "TD - Need to Review" at bounding box center [288, 43] width 46 height 8
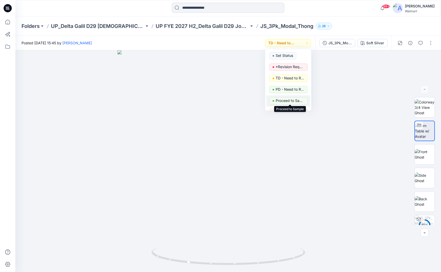
click at [297, 100] on p "Proceed to Sample" at bounding box center [289, 100] width 29 height 7
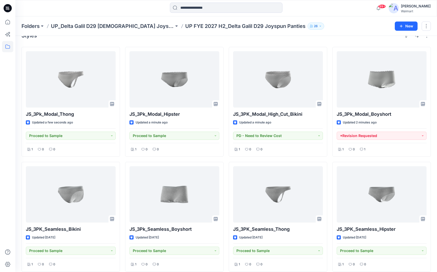
scroll to position [16, 0]
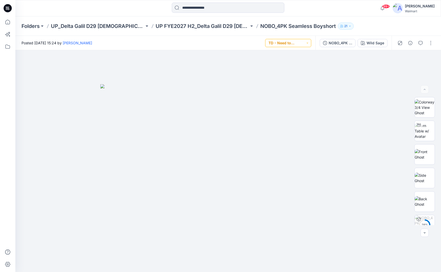
click at [304, 43] on button "TD - Need to Review" at bounding box center [288, 43] width 46 height 8
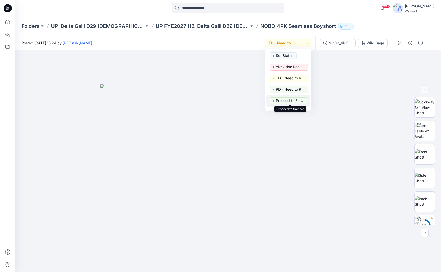
click at [289, 101] on p "Proceed to Sample" at bounding box center [290, 100] width 29 height 7
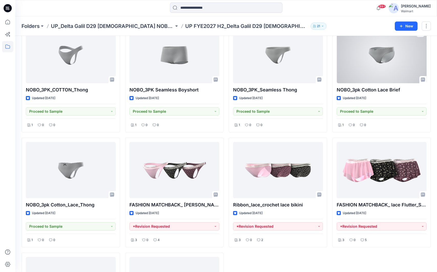
scroll to position [22, 0]
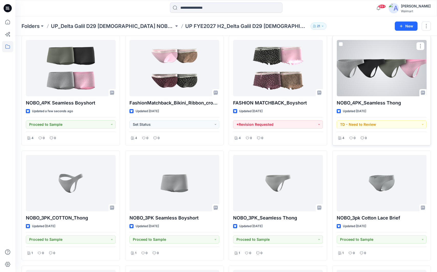
click at [395, 77] on div at bounding box center [382, 68] width 90 height 56
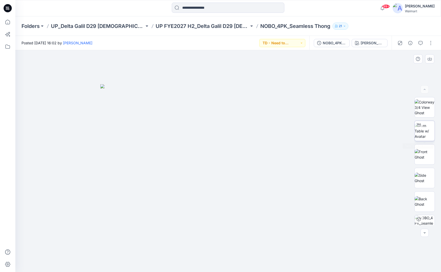
click at [430, 126] on img at bounding box center [424, 131] width 20 height 16
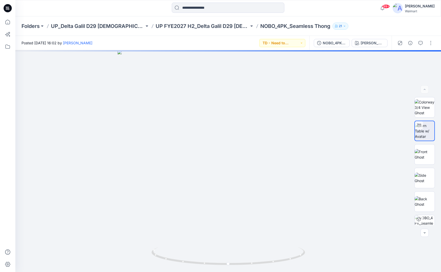
click at [424, 42] on button "button" at bounding box center [420, 43] width 8 height 8
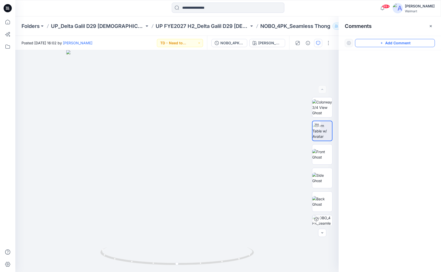
click at [423, 42] on button "Add Comment" at bounding box center [395, 43] width 80 height 8
click at [193, 152] on div "1" at bounding box center [176, 160] width 323 height 221
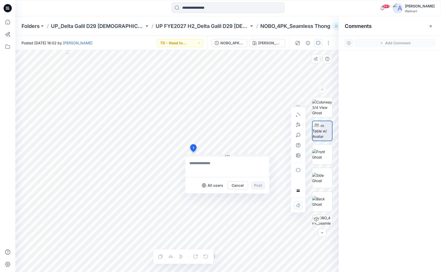
click at [209, 165] on textarea at bounding box center [227, 166] width 84 height 20
type textarea "**********"
click at [263, 181] on button "Post" at bounding box center [258, 185] width 14 height 8
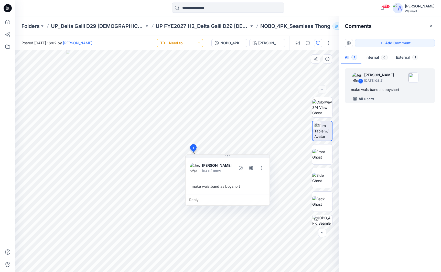
click at [192, 41] on button "TD - Need to Review" at bounding box center [180, 43] width 46 height 8
click at [184, 67] on p "*Revision Requested" at bounding box center [182, 66] width 29 height 7
drag, startPoint x: 238, startPoint y: 26, endPoint x: 257, endPoint y: 1, distance: 31.3
click at [238, 26] on p "UP FYE2027 H2_Delta Galil D29 [DEMOGRAPHIC_DATA] NoBo Panties" at bounding box center [201, 26] width 93 height 7
